Goal: Transaction & Acquisition: Subscribe to service/newsletter

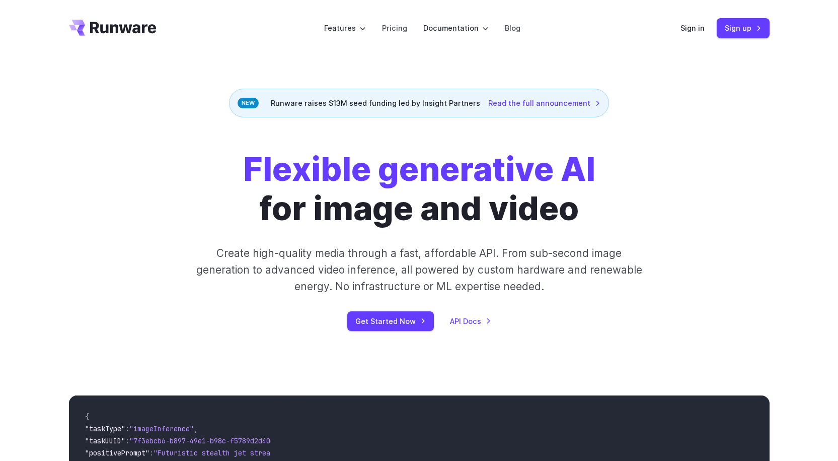
click at [337, 104] on div "Runware raises $13M seed funding led by Insight Partners Read the full announce…" at bounding box center [419, 103] width 380 height 29
click at [315, 102] on div "Runware raises $13M seed funding led by Insight Partners Read the full announce…" at bounding box center [419, 103] width 380 height 29
click at [687, 252] on div "Flexible generative AI for image and video Create high-quality media through a …" at bounding box center [419, 240] width 561 height 181
click at [398, 326] on link "Get Started Now" at bounding box center [390, 321] width 87 height 20
